Goal: Check status: Check status

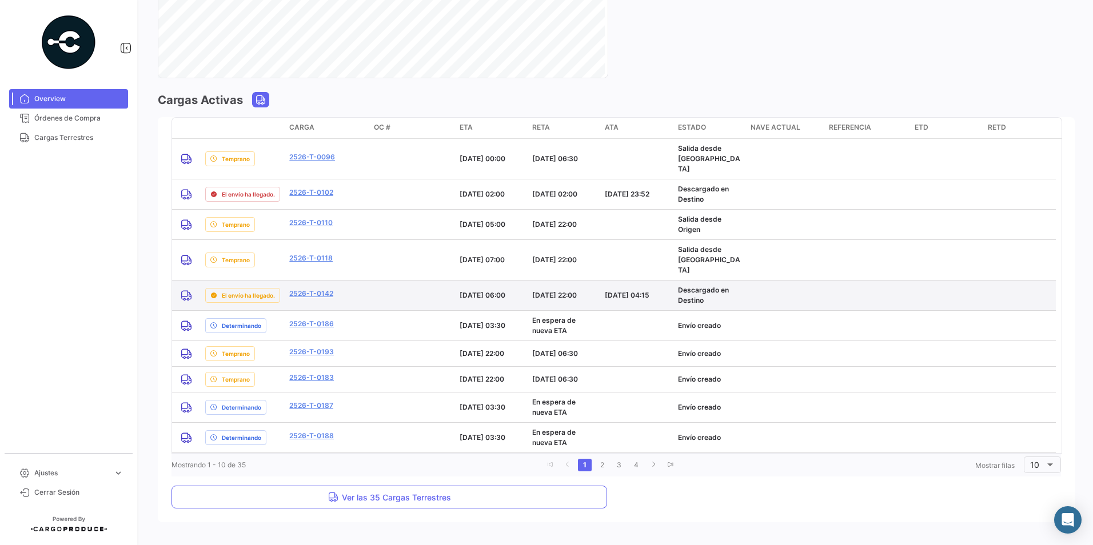
scroll to position [815, 0]
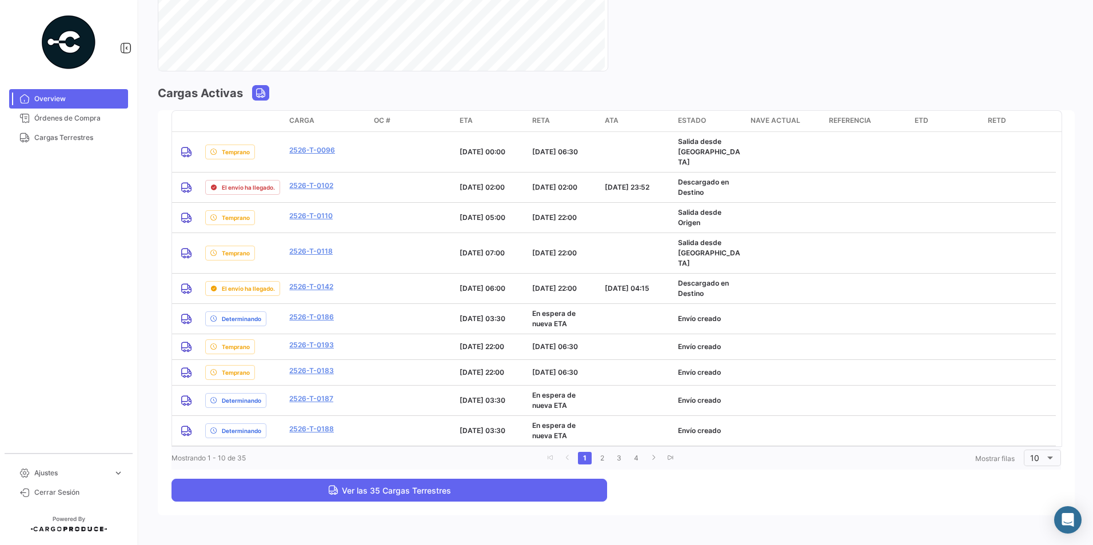
click at [364, 479] on button "Ver las 35 Cargas Terrestres" at bounding box center [390, 490] width 436 height 23
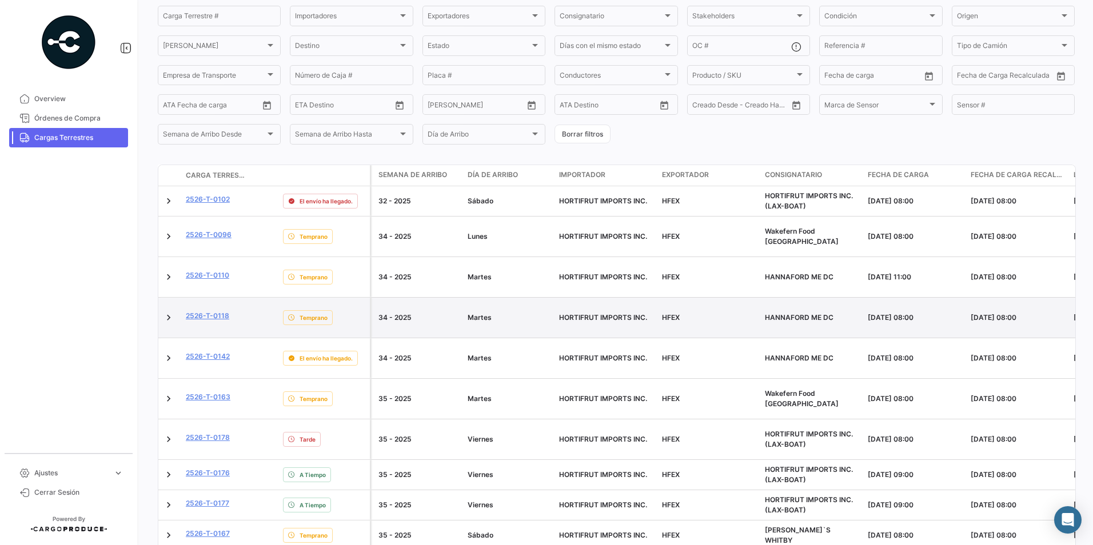
scroll to position [114, 0]
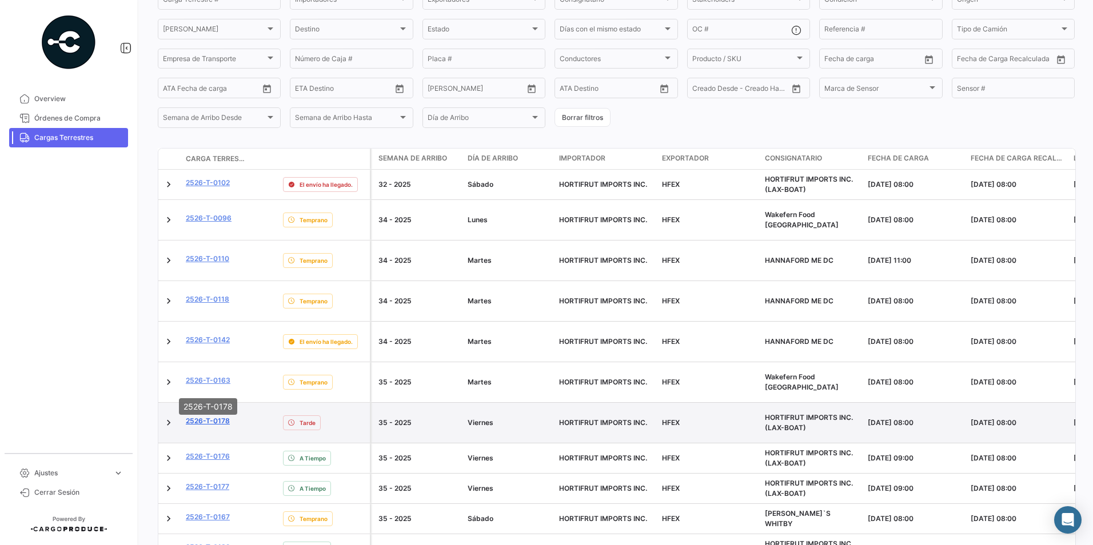
click at [223, 416] on link "2526-T-0178" at bounding box center [208, 421] width 44 height 10
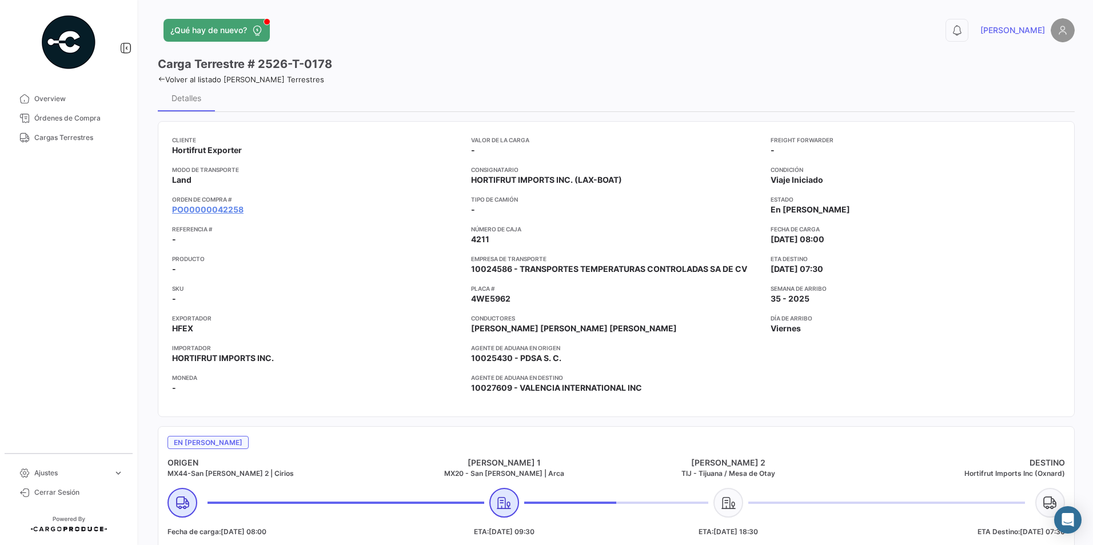
click at [224, 221] on mat-tooltip-component "PO00000042258" at bounding box center [208, 232] width 92 height 33
click at [223, 210] on link "PO00000042258" at bounding box center [207, 209] width 71 height 11
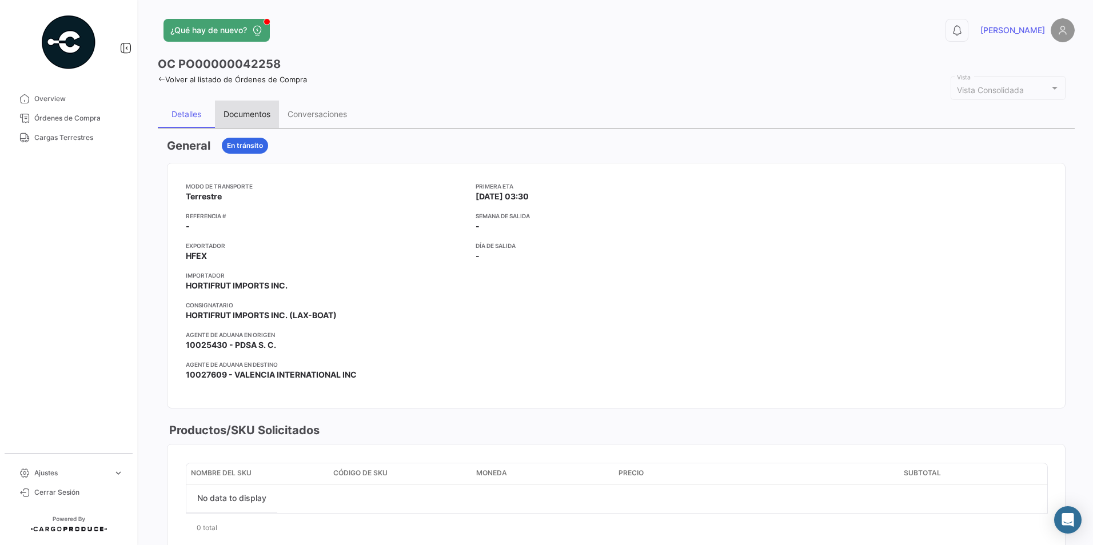
click at [247, 107] on div "Documentos" at bounding box center [247, 114] width 64 height 27
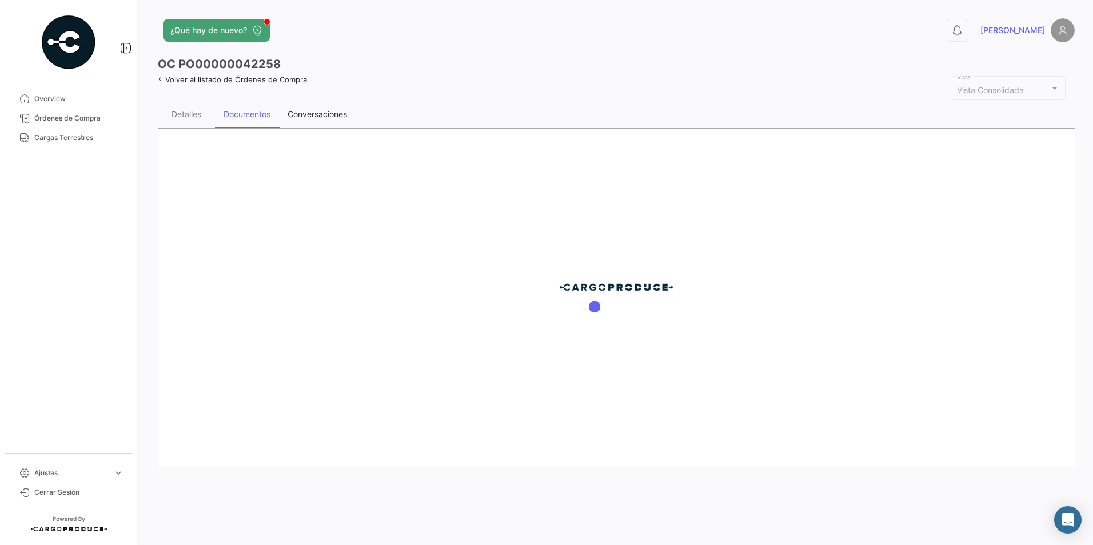
click at [299, 117] on div "Conversaciones" at bounding box center [317, 114] width 59 height 10
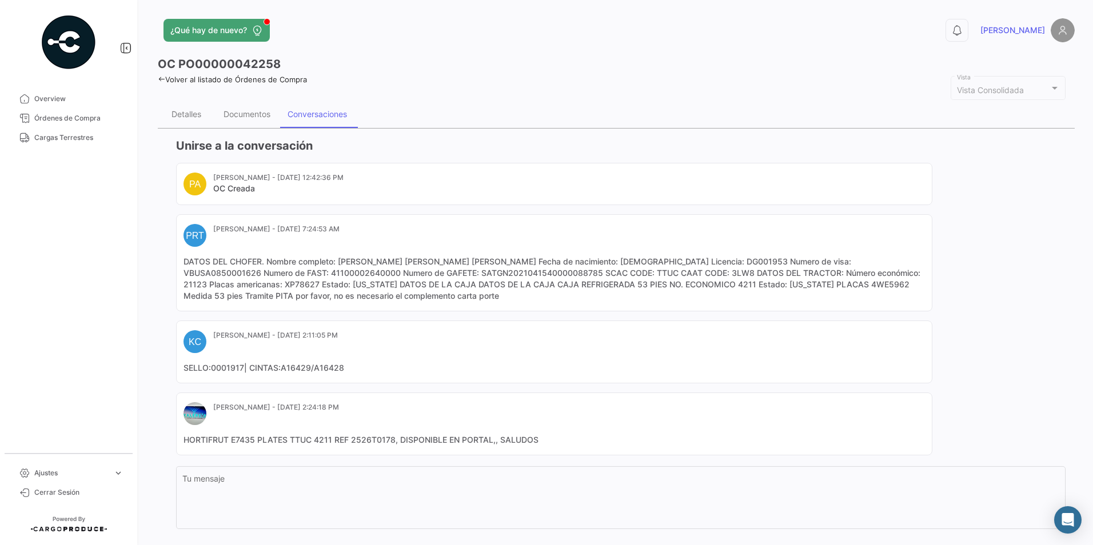
click at [744, 289] on mat-card-content "DATOS DEL CHOFER. Nombre completo: [PERSON_NAME] [PERSON_NAME] [PERSON_NAME] Fe…" at bounding box center [554, 279] width 741 height 46
copy mat-card-content "4WE5962"
drag, startPoint x: 328, startPoint y: 235, endPoint x: 560, endPoint y: 350, distance: 259.0
click at [328, 235] on div "[PERSON_NAME] - [DATE] 7:24:53 AM" at bounding box center [276, 235] width 126 height 23
